Goal: Task Accomplishment & Management: Manage account settings

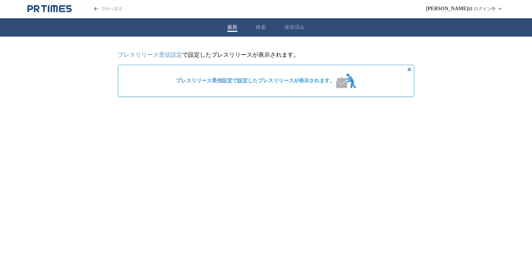
click at [216, 81] on link "プレスリリース受信設定" at bounding box center [204, 80] width 56 height 5
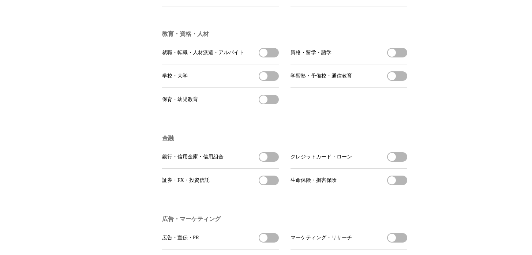
scroll to position [1649, 0]
click at [271, 57] on button "就職・転職・人材派遣・アルバイトを受信する" at bounding box center [269, 52] width 20 height 10
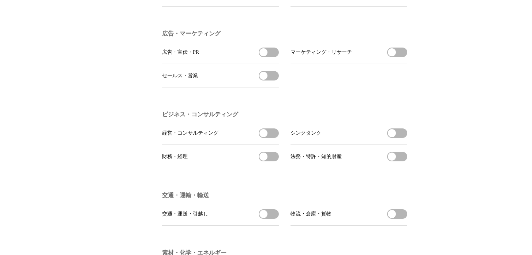
scroll to position [1835, 0]
click at [270, 56] on button "広告・宣伝・PRを受信する" at bounding box center [269, 51] width 20 height 10
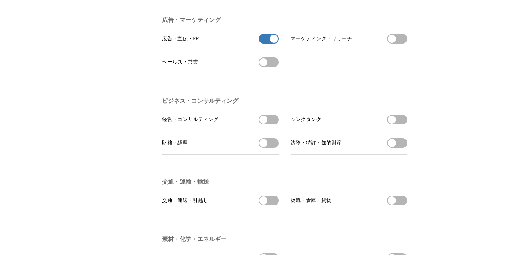
scroll to position [1849, 0]
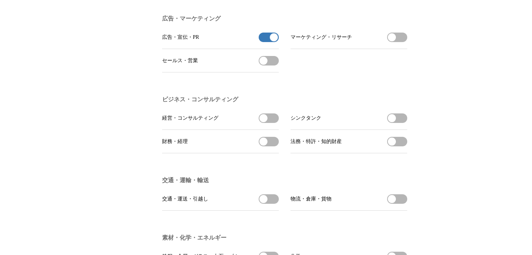
click at [396, 42] on button "マーケティング・リサーチを受信する" at bounding box center [397, 38] width 20 height 10
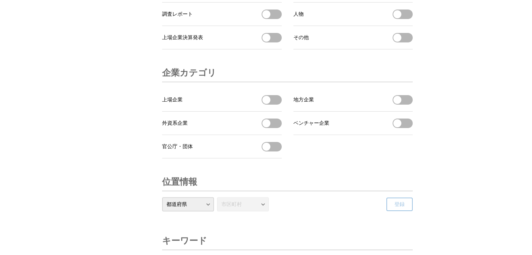
scroll to position [2397, 0]
click at [275, 19] on button "調査レポートを受信する" at bounding box center [272, 14] width 20 height 10
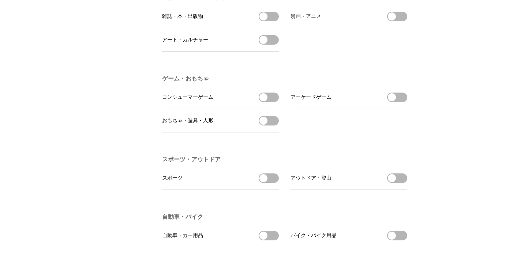
scroll to position [0, 0]
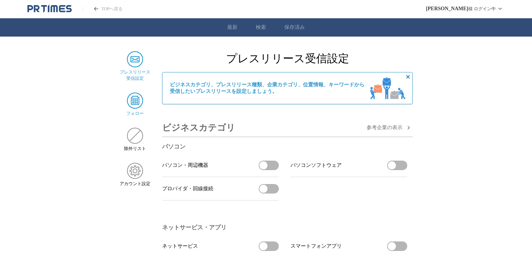
click at [130, 104] on img at bounding box center [135, 101] width 16 height 16
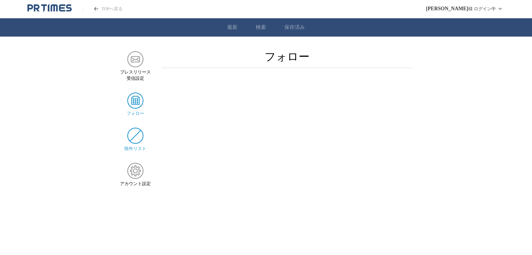
click at [137, 141] on img at bounding box center [135, 136] width 16 height 16
click at [137, 167] on img at bounding box center [135, 171] width 16 height 16
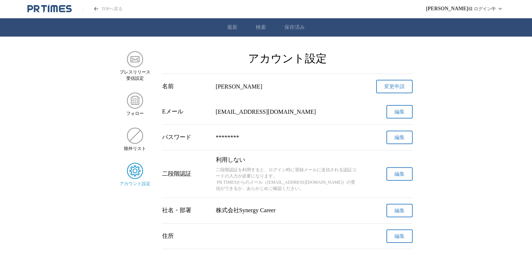
click at [292, 27] on link "保存済み" at bounding box center [294, 27] width 20 height 7
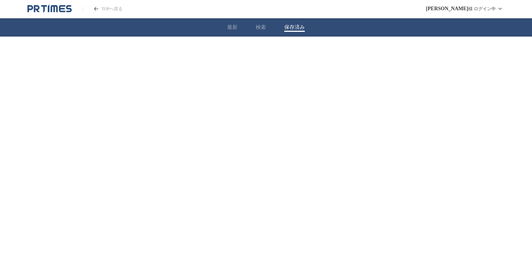
click at [263, 25] on button "検索" at bounding box center [261, 27] width 10 height 7
click at [234, 27] on button "最新" at bounding box center [232, 27] width 10 height 7
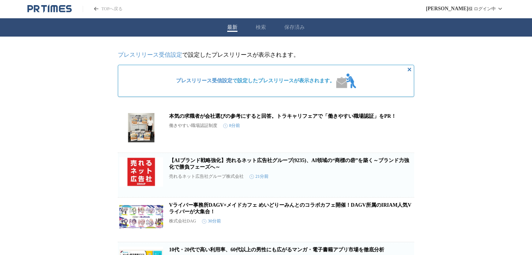
click at [298, 27] on button "保存済み" at bounding box center [294, 27] width 20 height 7
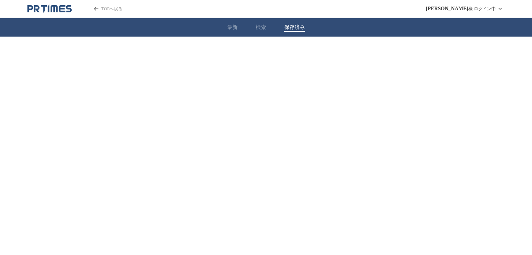
click at [261, 29] on button "検索" at bounding box center [261, 27] width 10 height 7
click at [233, 32] on div "最新 検索 保存済み" at bounding box center [266, 27] width 532 height 18
click at [231, 26] on button "最新" at bounding box center [232, 27] width 10 height 7
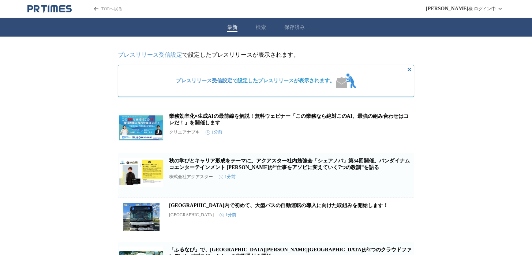
click at [162, 55] on link "プレスリリース受信設定" at bounding box center [150, 55] width 64 height 6
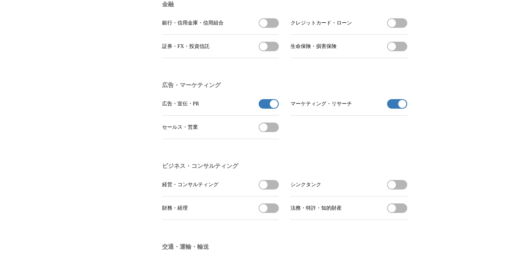
scroll to position [1783, 0]
click at [272, 107] on span "button" at bounding box center [274, 103] width 8 height 8
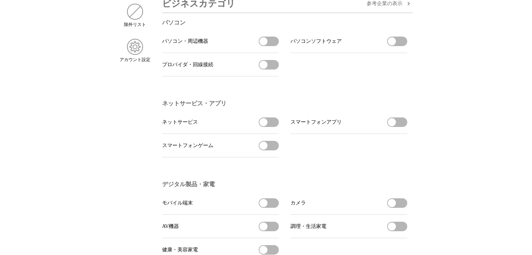
scroll to position [0, 0]
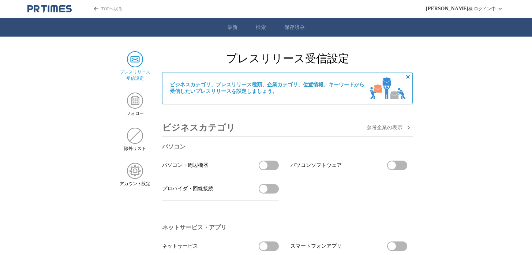
click at [231, 30] on link "最新" at bounding box center [232, 27] width 10 height 7
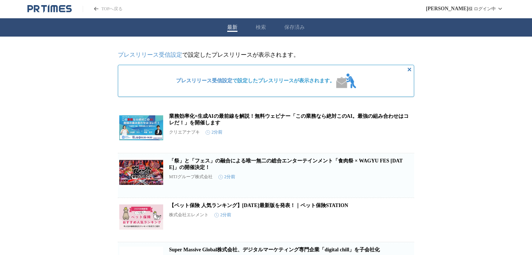
click at [109, 12] on link "TOPへ戻る" at bounding box center [103, 9] width 40 height 6
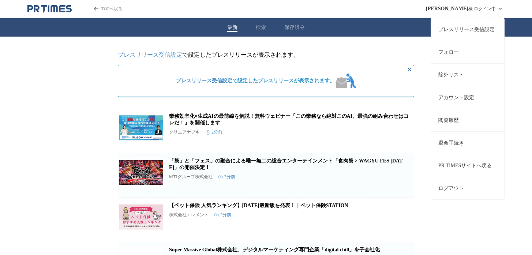
click at [446, 165] on link "PR TIMESサイトへ戻る" at bounding box center [467, 165] width 73 height 23
click at [474, 3] on div "[PERSON_NAME] ログイン中 プレスリリース受信設定 フォロー 除外リスト アカウント設定 閲覧履歴 退会手続き PR TIMESサイトへ戻る ログ…" at bounding box center [465, 9] width 79 height 18
click at [464, 187] on button "ログアウト" at bounding box center [467, 188] width 73 height 23
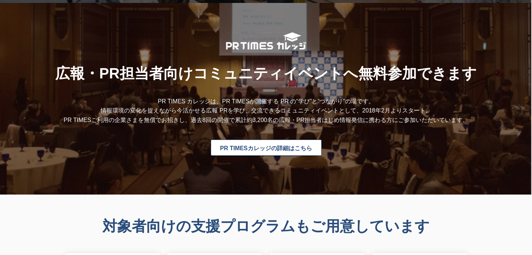
scroll to position [1973, 0]
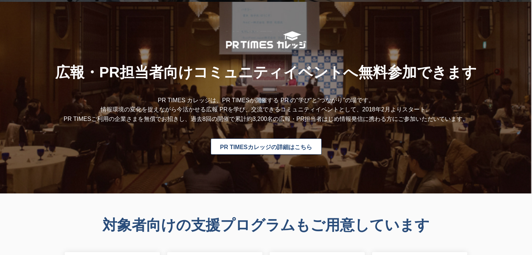
click at [236, 150] on link "PR TIMESカレッジの詳細はこちら" at bounding box center [266, 146] width 111 height 16
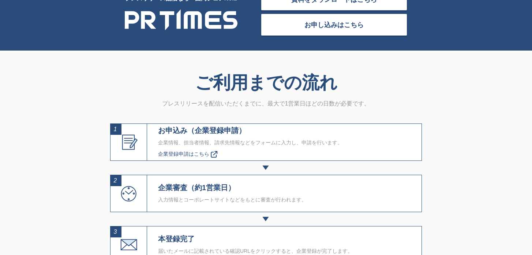
scroll to position [2312, 0]
